Goal: Navigation & Orientation: Find specific page/section

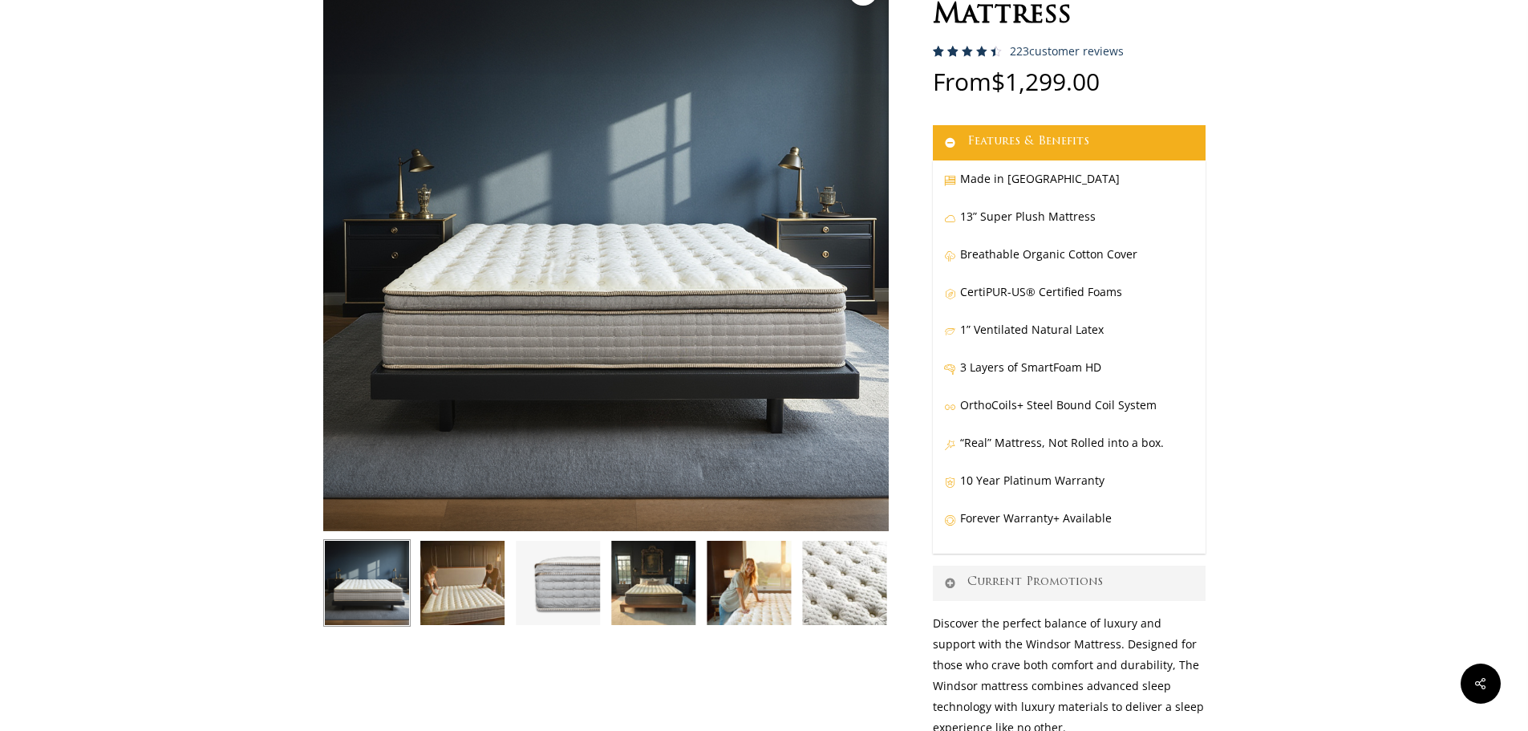
scroll to position [80, 0]
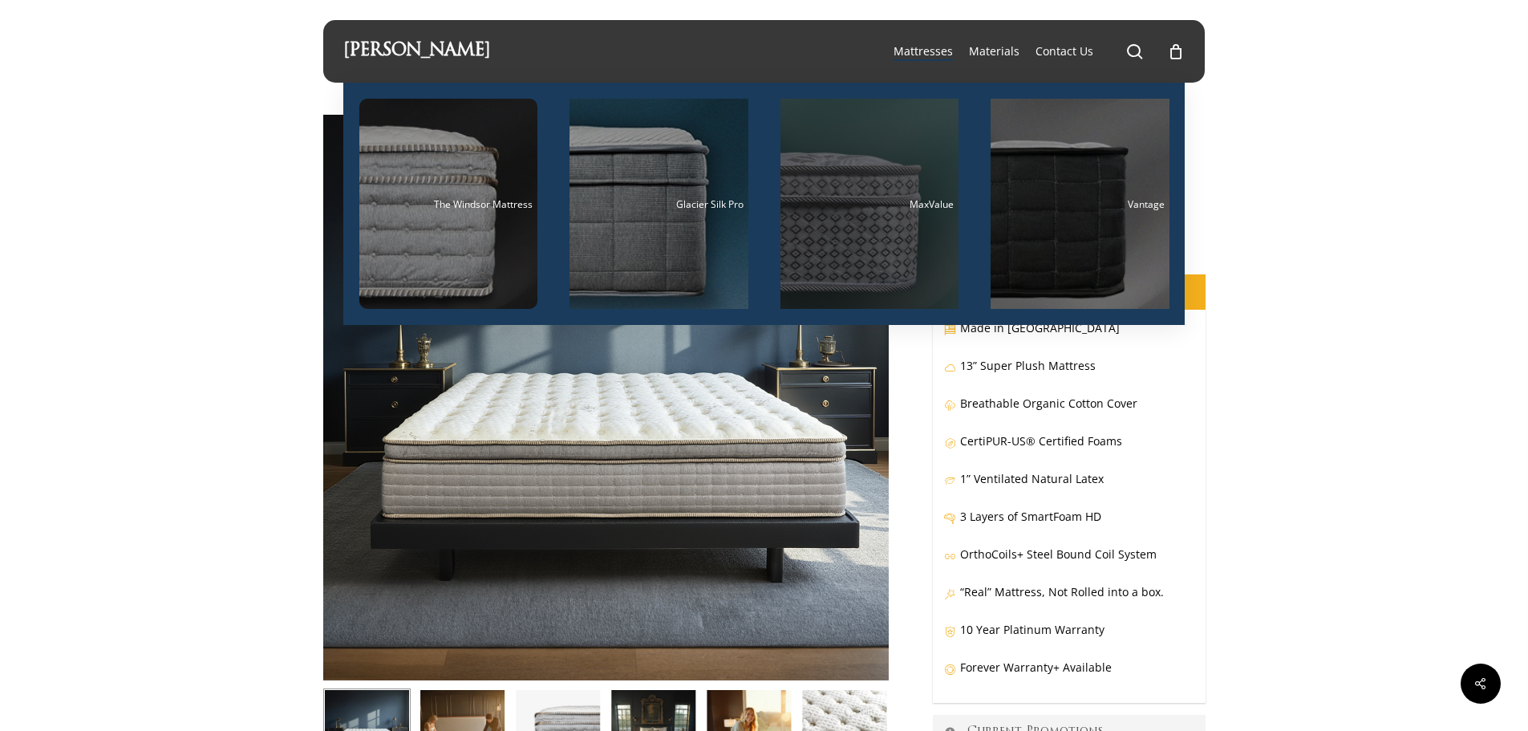
click at [835, 240] on div "Main Menu" at bounding box center [869, 204] width 179 height 210
